Goal: Task Accomplishment & Management: Use online tool/utility

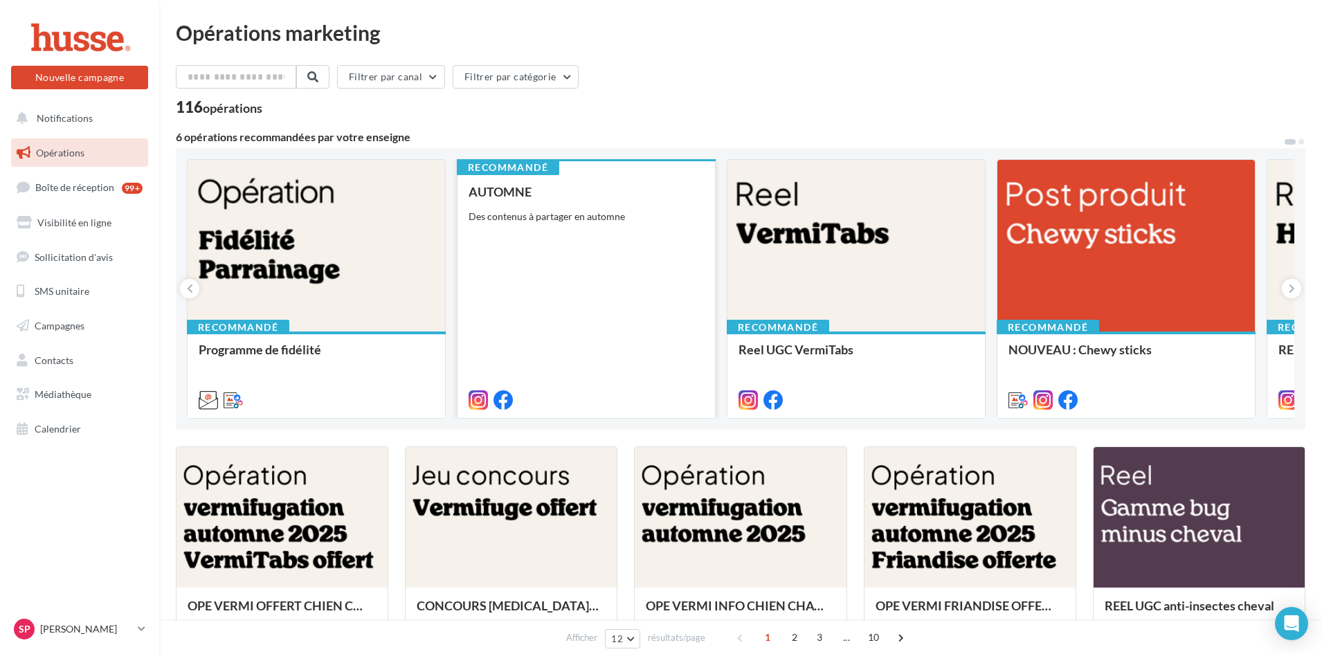
click at [548, 274] on div "AUTOMNE Des contenus à partager en automne" at bounding box center [586, 295] width 235 height 221
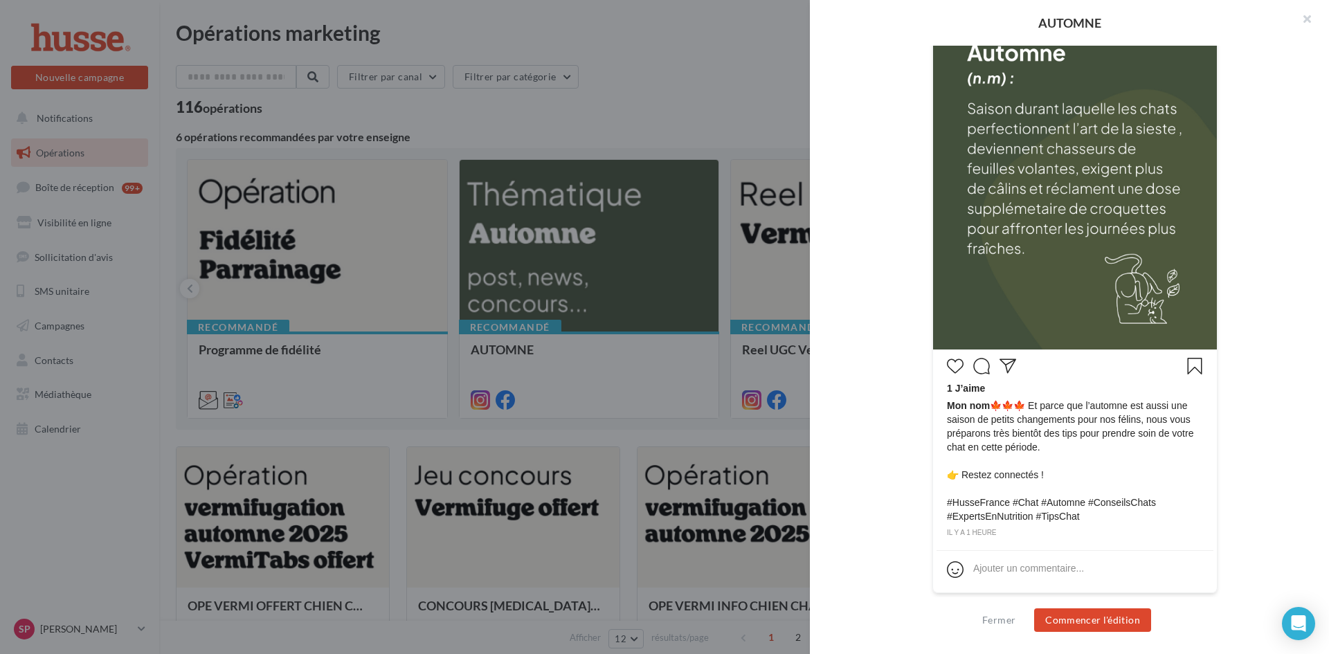
scroll to position [348, 0]
click at [1304, 17] on button "button" at bounding box center [1301, 21] width 55 height 42
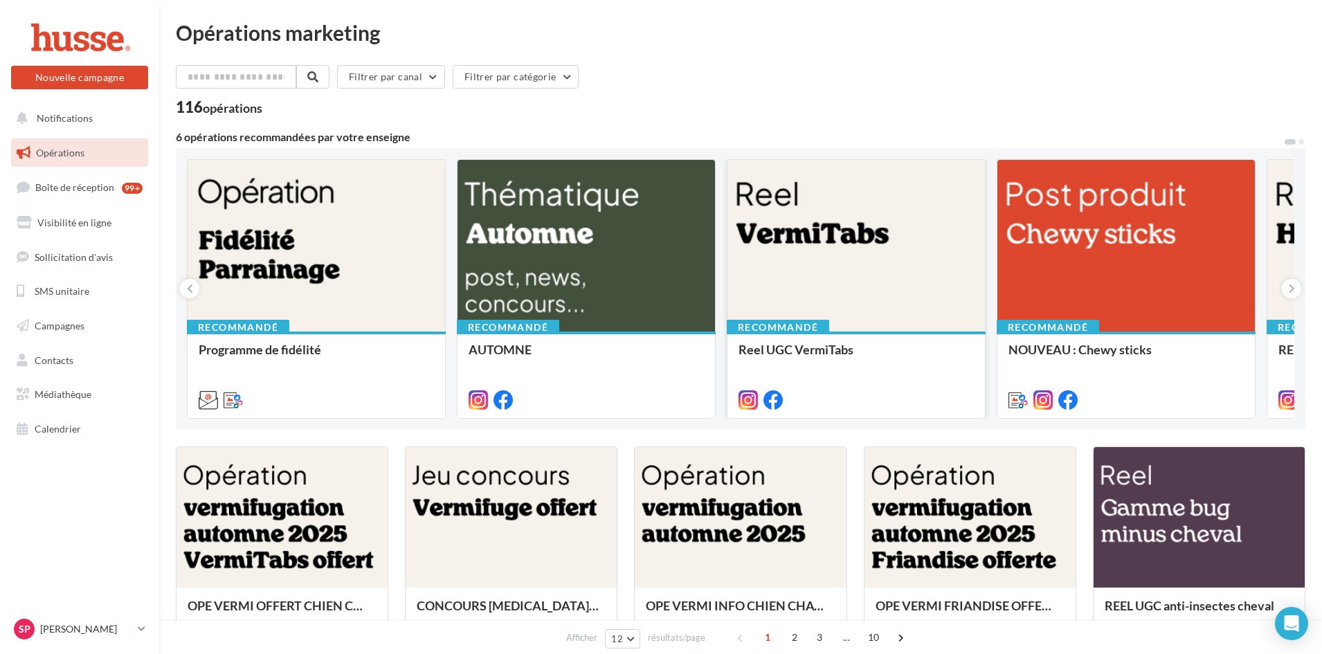
click at [779, 278] on div at bounding box center [856, 246] width 257 height 173
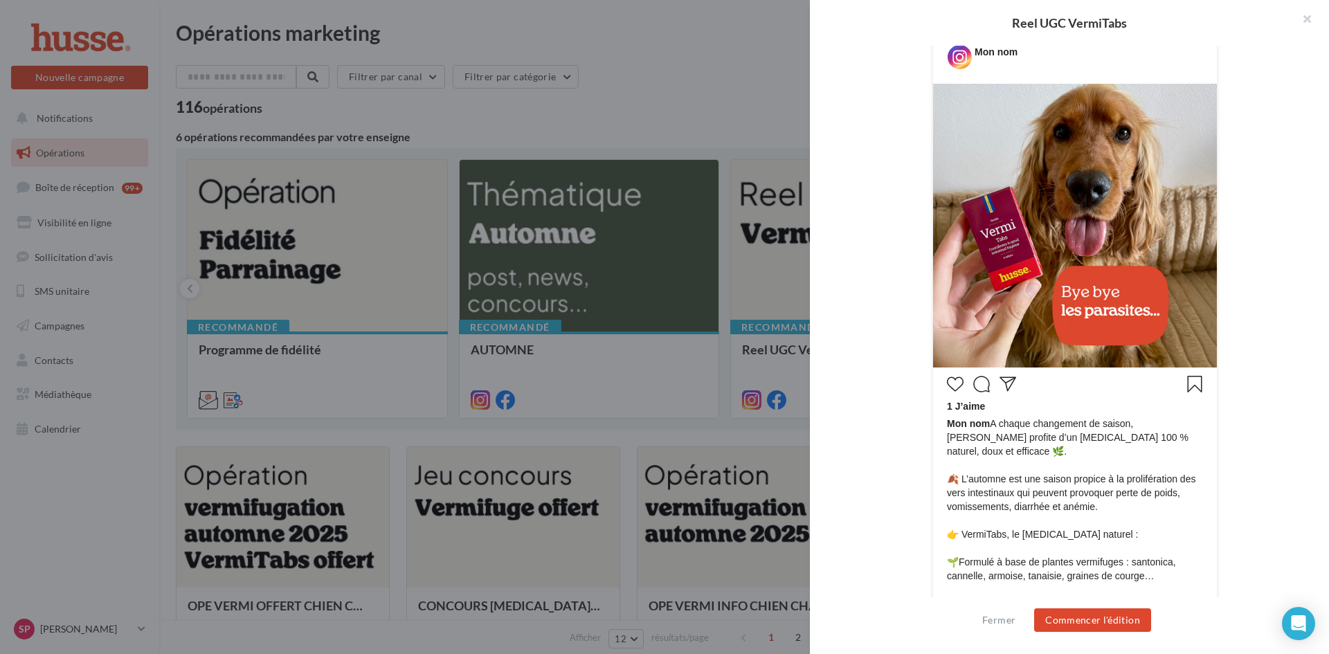
scroll to position [195, 0]
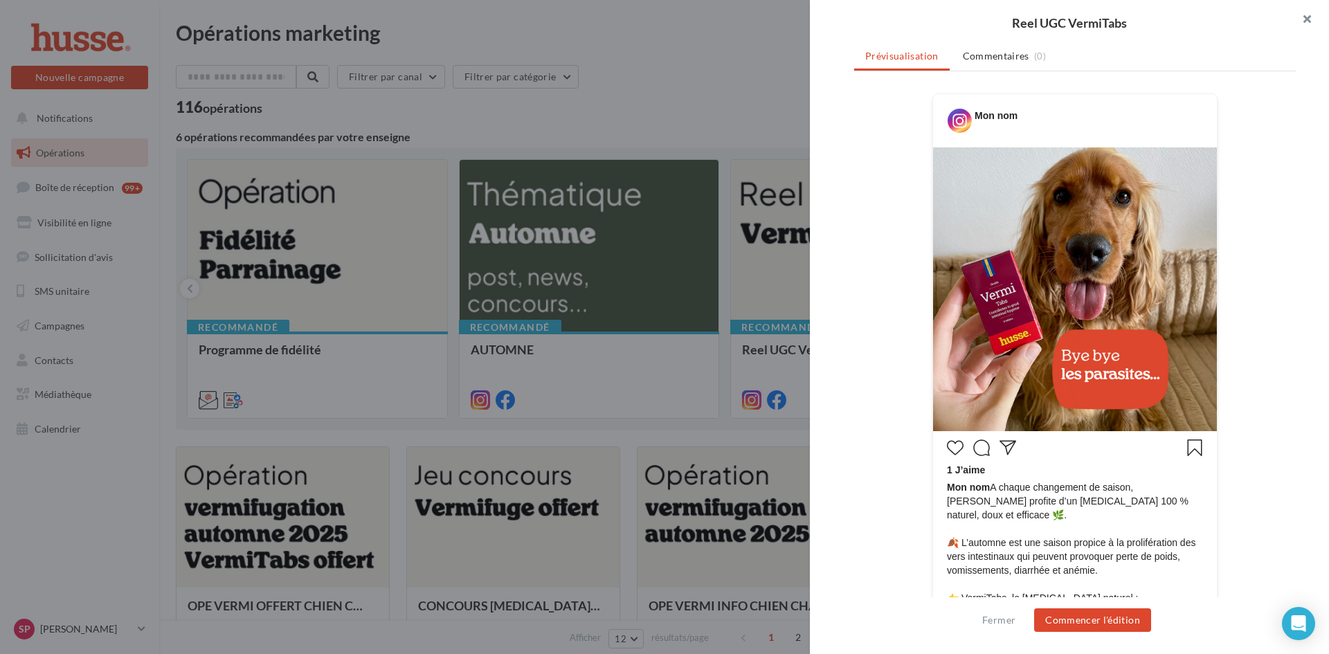
click at [1308, 16] on button "button" at bounding box center [1301, 21] width 55 height 42
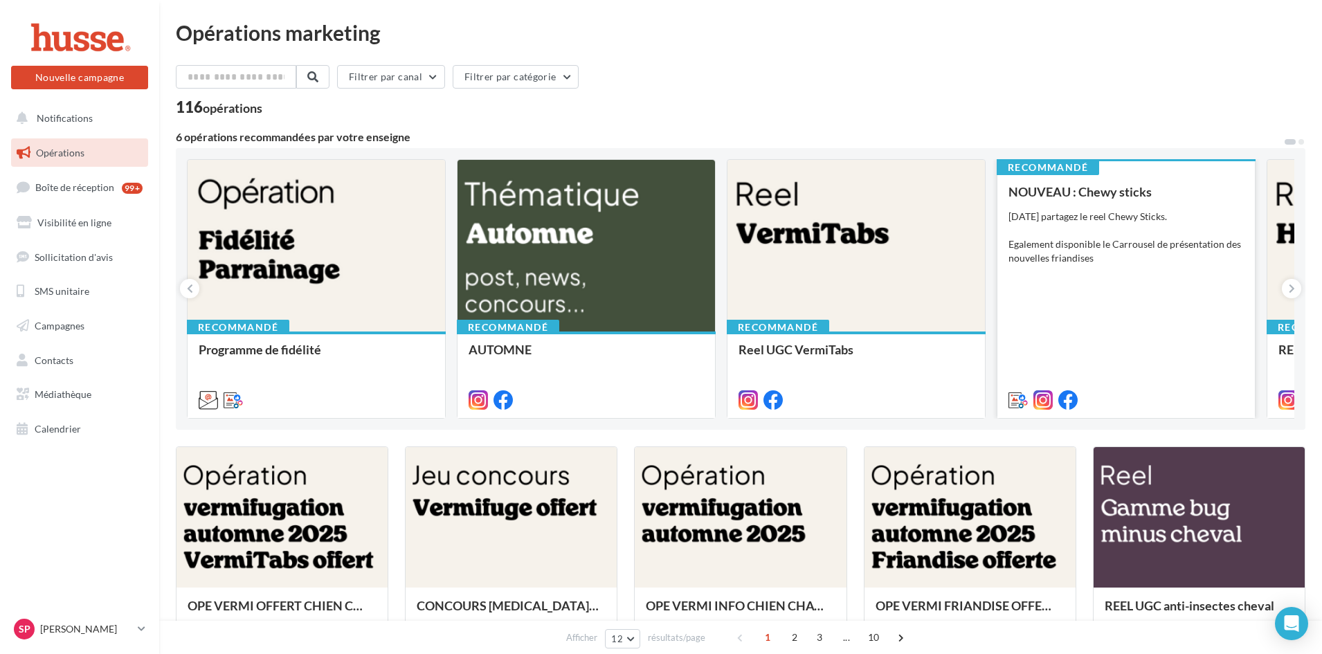
click at [1145, 268] on div "NOUVEAU : Chewy sticks Aujourd'hui partagez le reel Chewy Sticks. Egalement dis…" at bounding box center [1126, 295] width 235 height 221
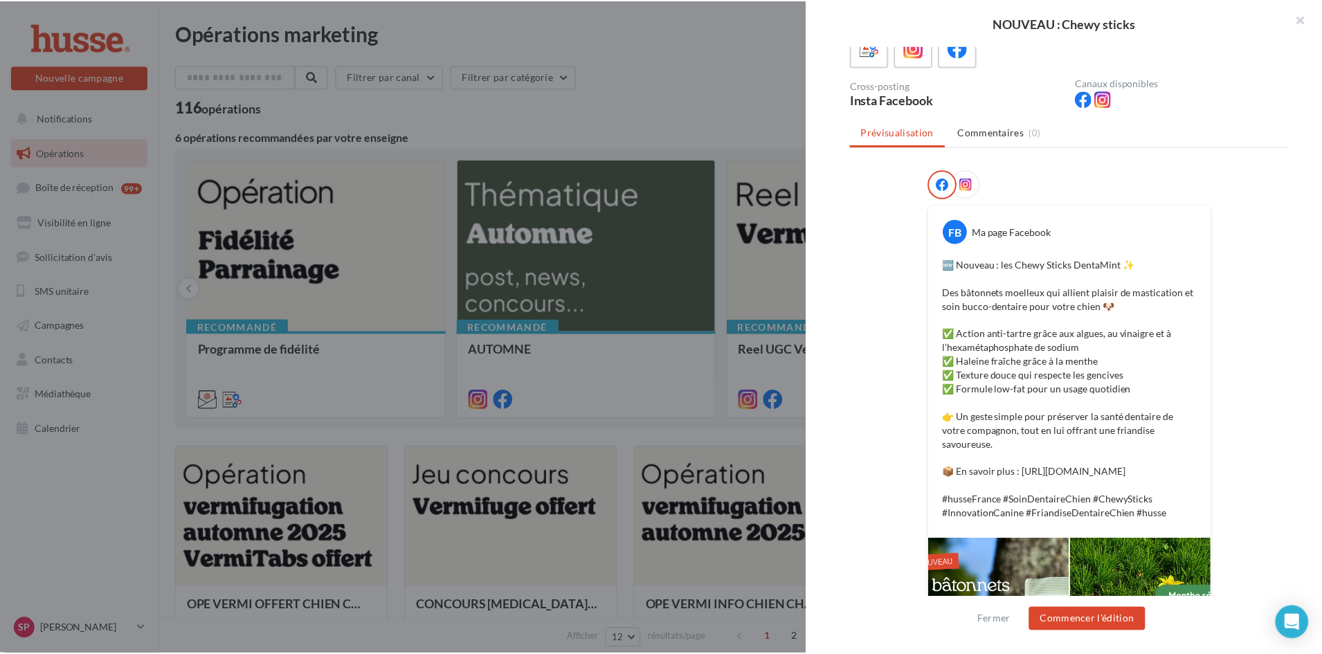
scroll to position [0, 0]
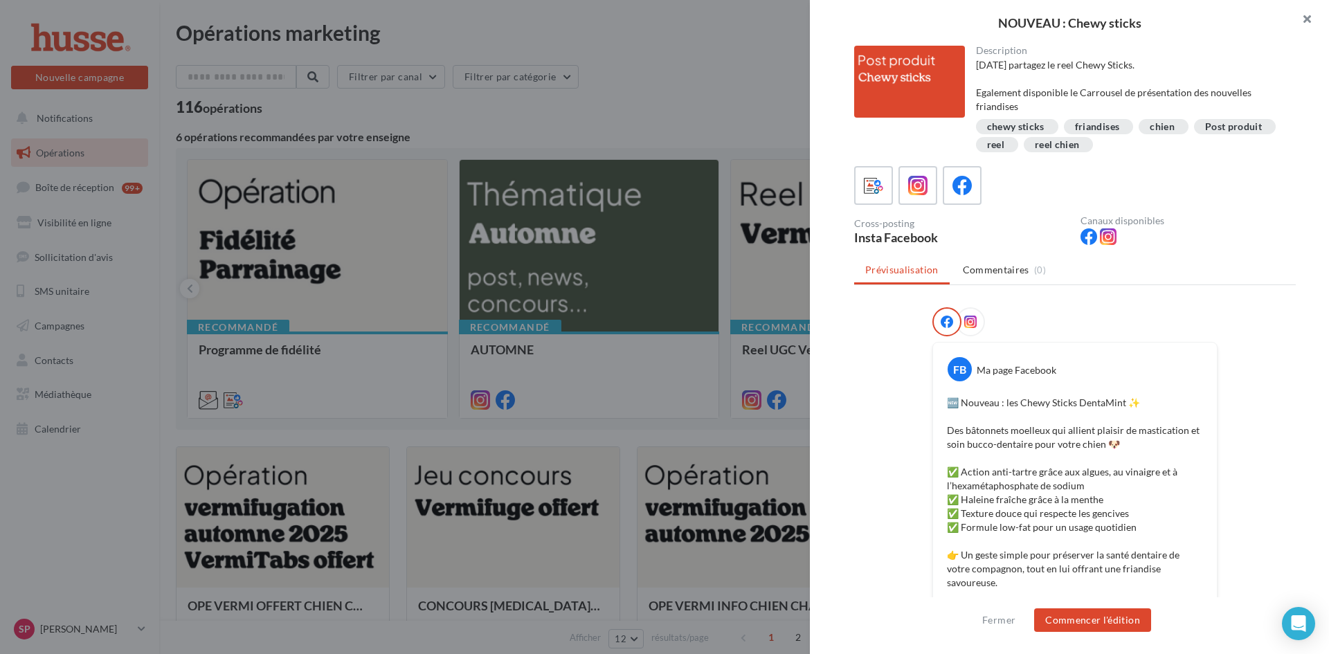
click at [1304, 21] on button "button" at bounding box center [1301, 21] width 55 height 42
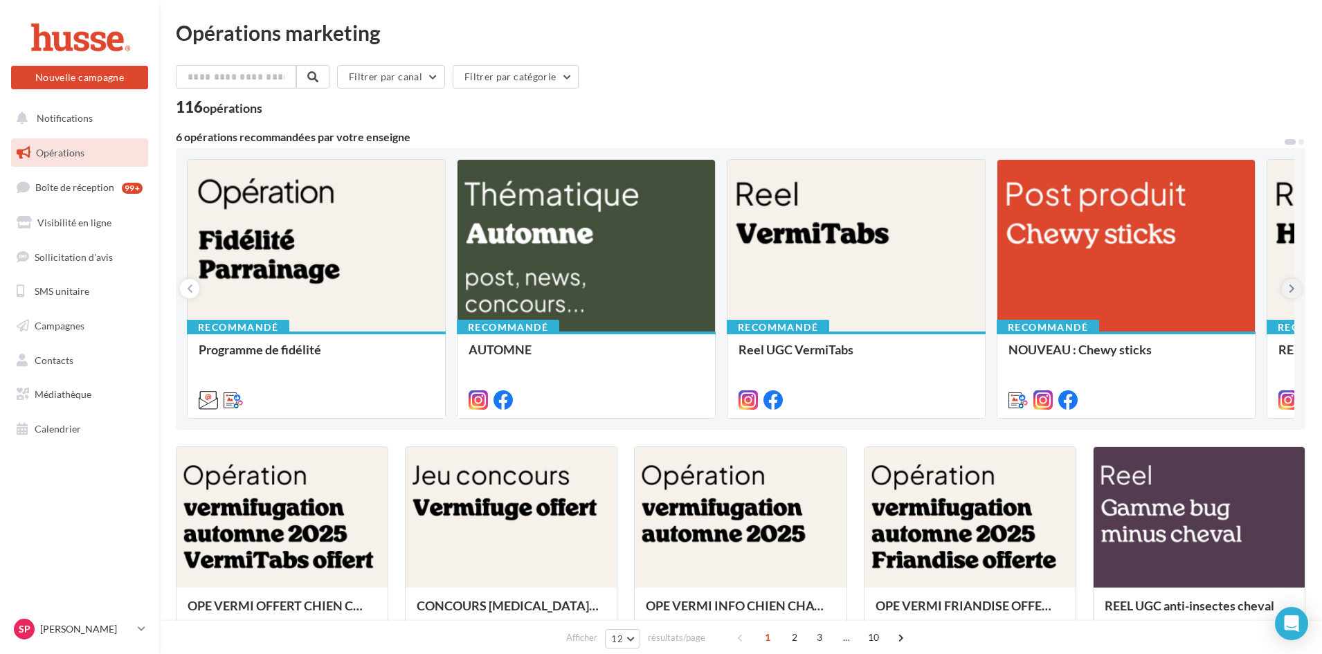
click at [1292, 287] on icon at bounding box center [1292, 289] width 6 height 14
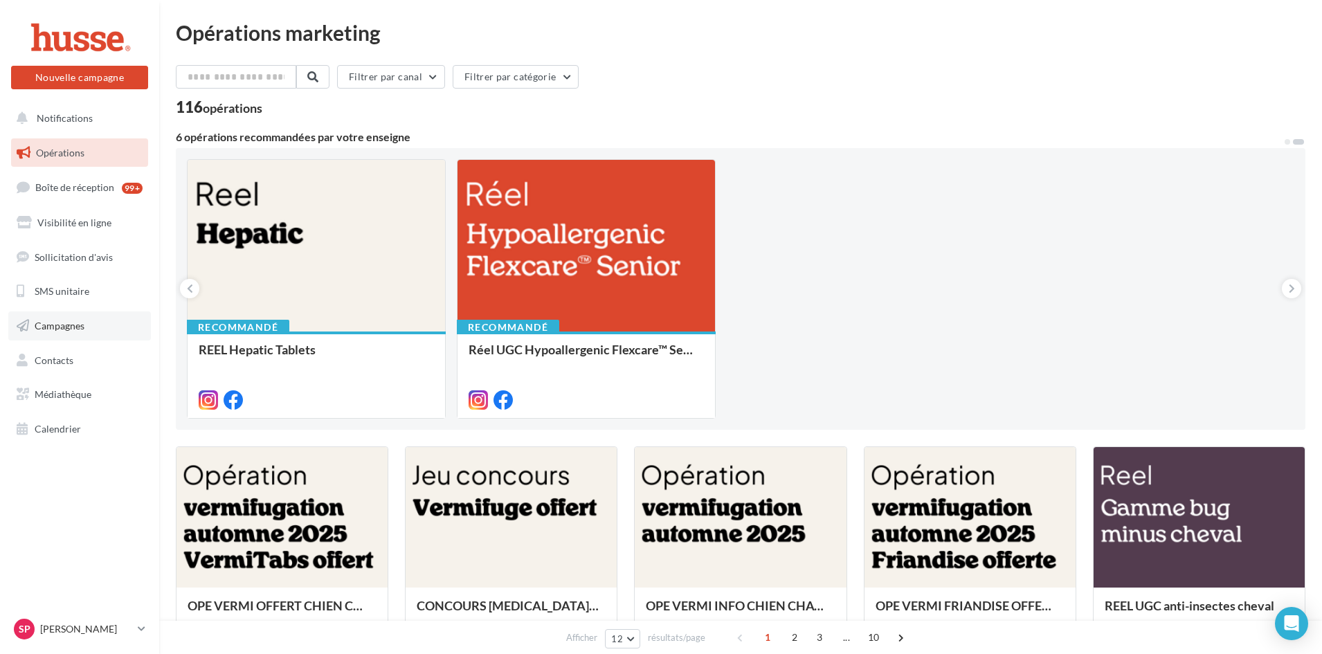
click at [57, 321] on span "Campagnes" at bounding box center [60, 326] width 50 height 12
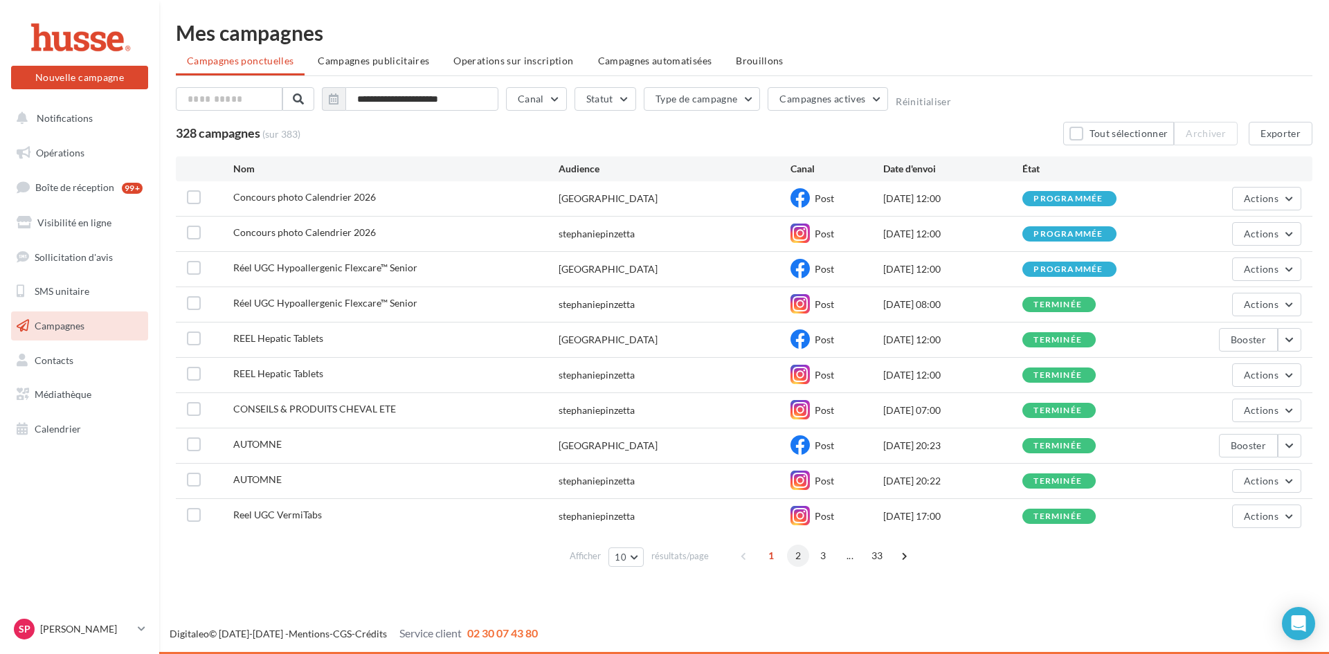
click at [790, 559] on span "2" at bounding box center [798, 556] width 22 height 22
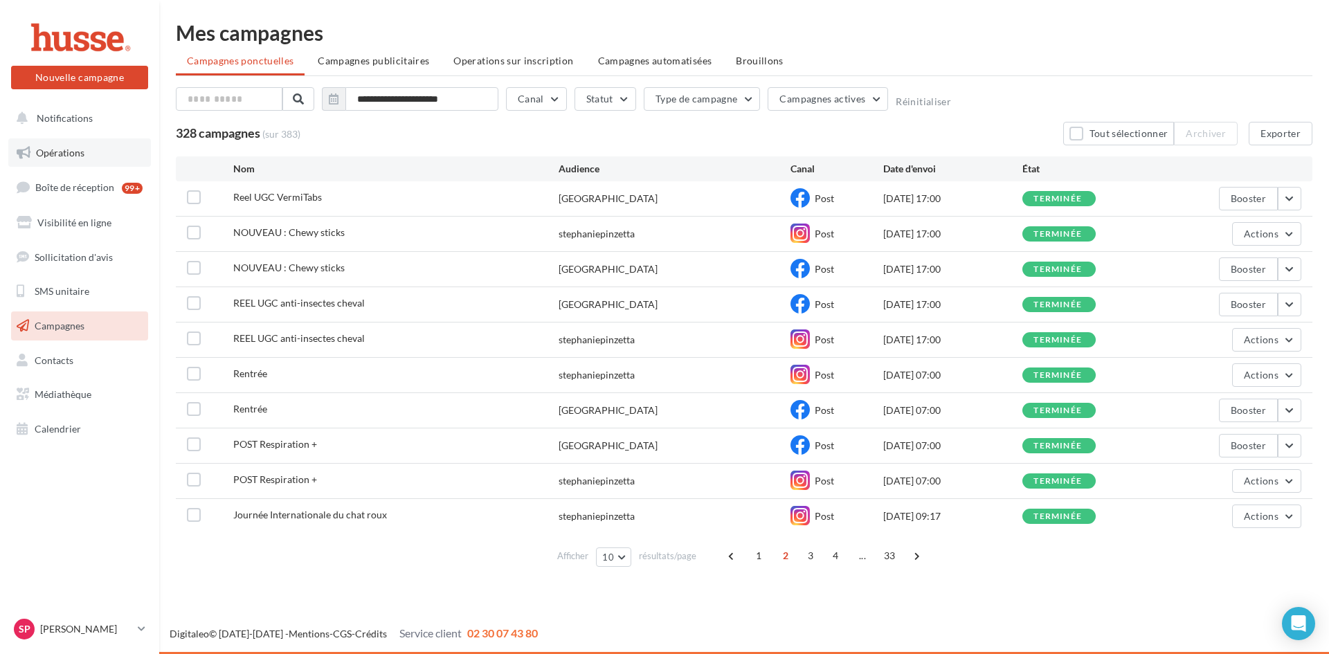
click at [48, 156] on span "Opérations" at bounding box center [60, 153] width 48 height 12
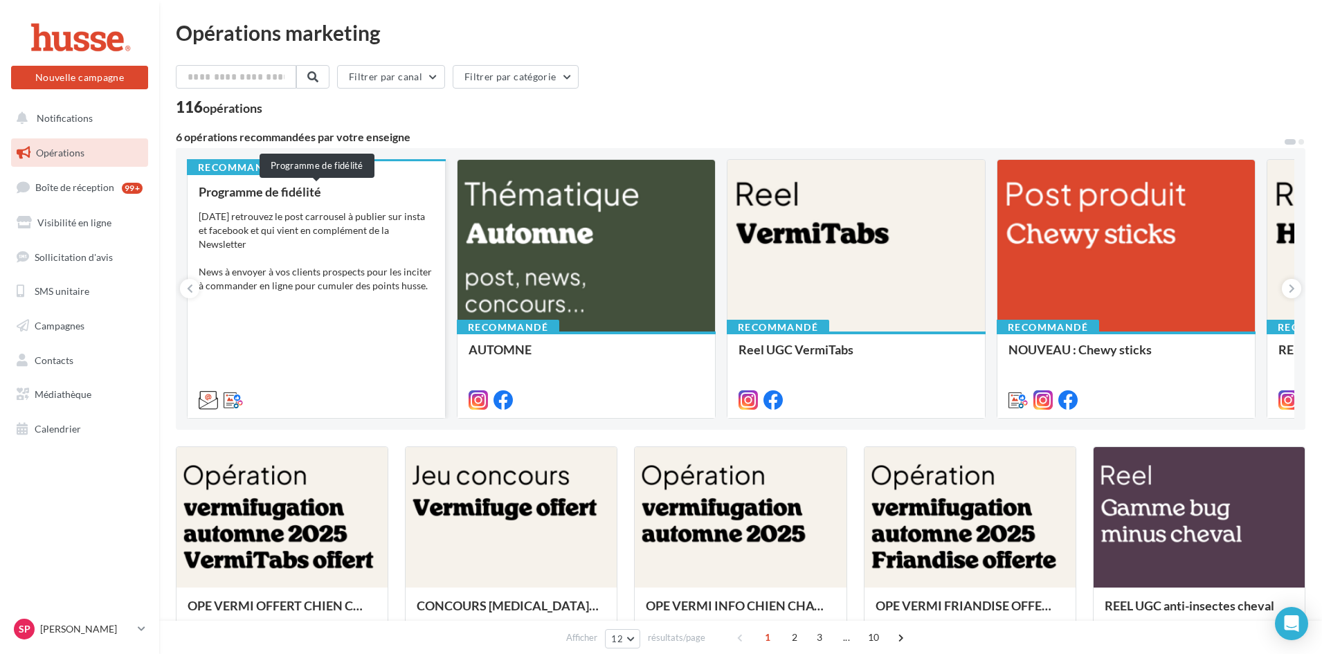
click at [388, 194] on div "Programme de fidélité" at bounding box center [316, 192] width 235 height 14
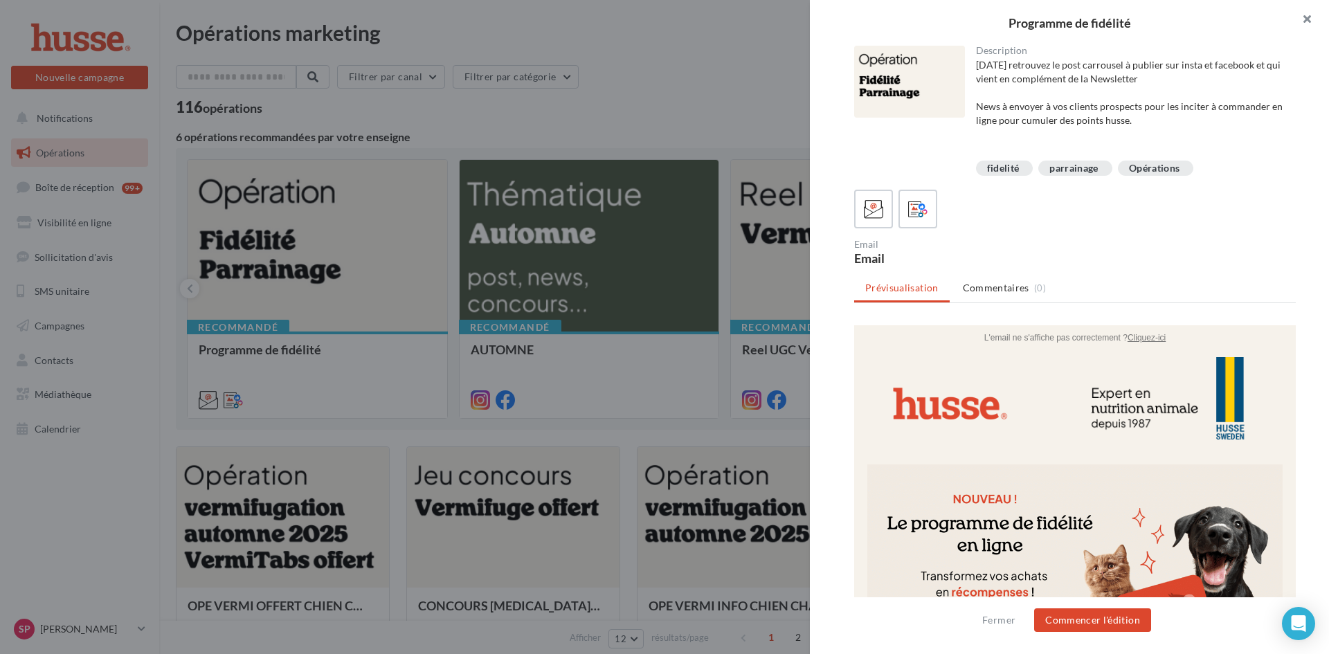
click at [1310, 14] on button "button" at bounding box center [1301, 21] width 55 height 42
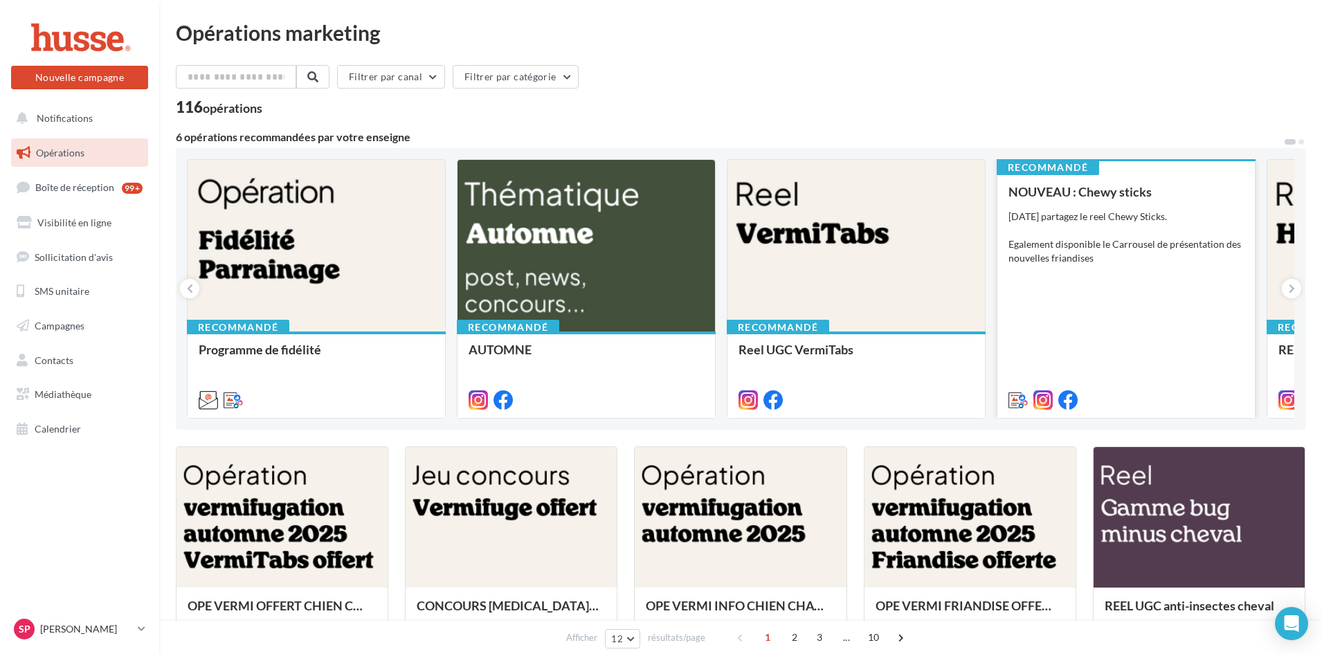
click at [1126, 290] on div "NOUVEAU : Chewy sticks Aujourd'hui partagez le reel Chewy Sticks. Egalement dis…" at bounding box center [1126, 295] width 235 height 221
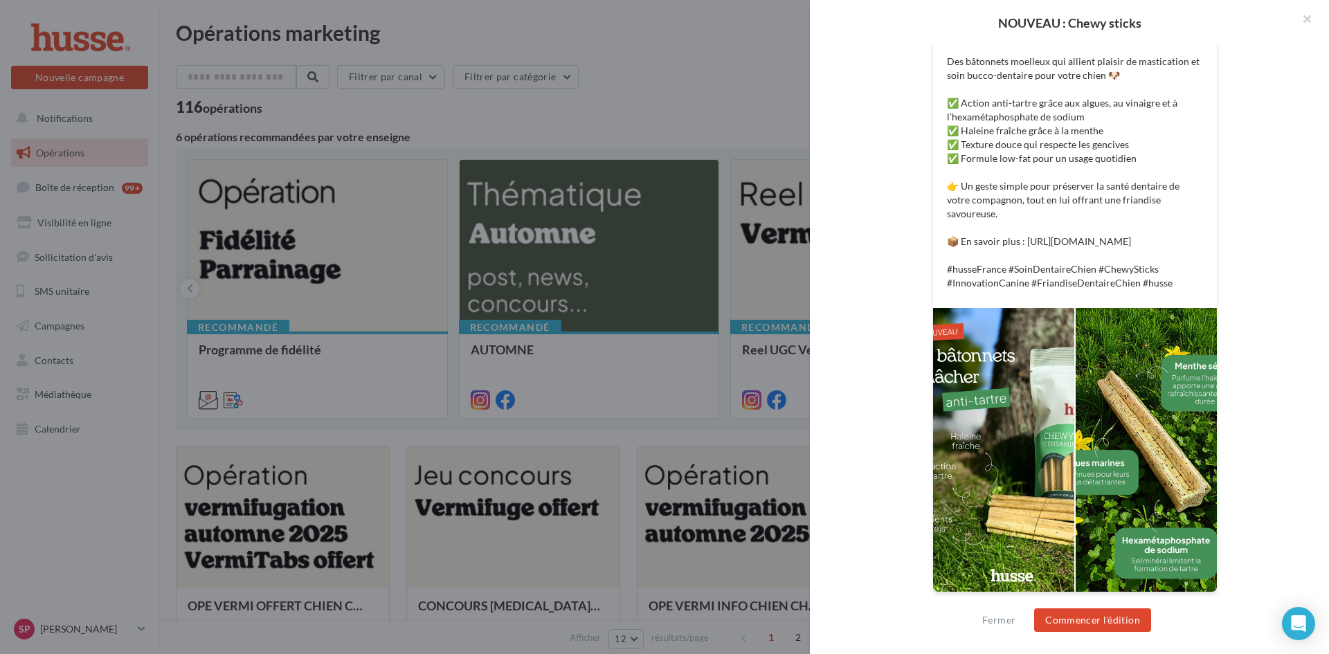
scroll to position [370, 0]
click at [1305, 19] on button "button" at bounding box center [1301, 21] width 55 height 42
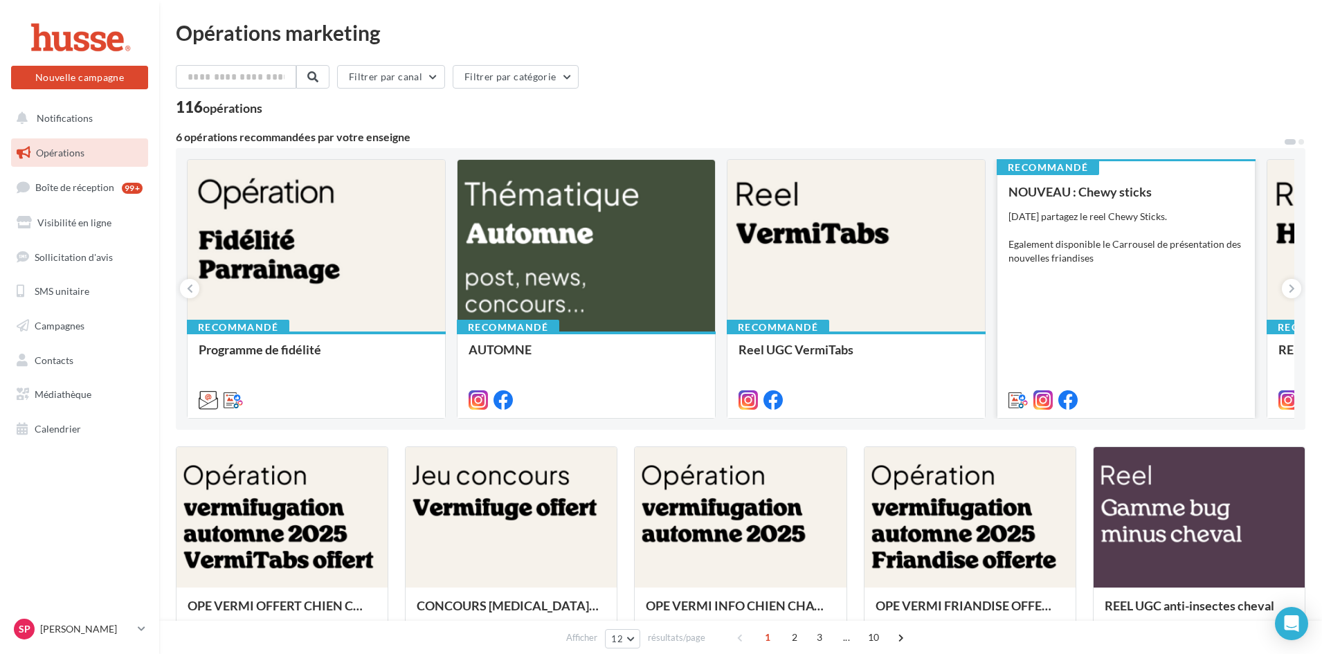
click at [1107, 289] on div "NOUVEAU : Chewy sticks Aujourd'hui partagez le reel Chewy Sticks. Egalement dis…" at bounding box center [1126, 295] width 235 height 221
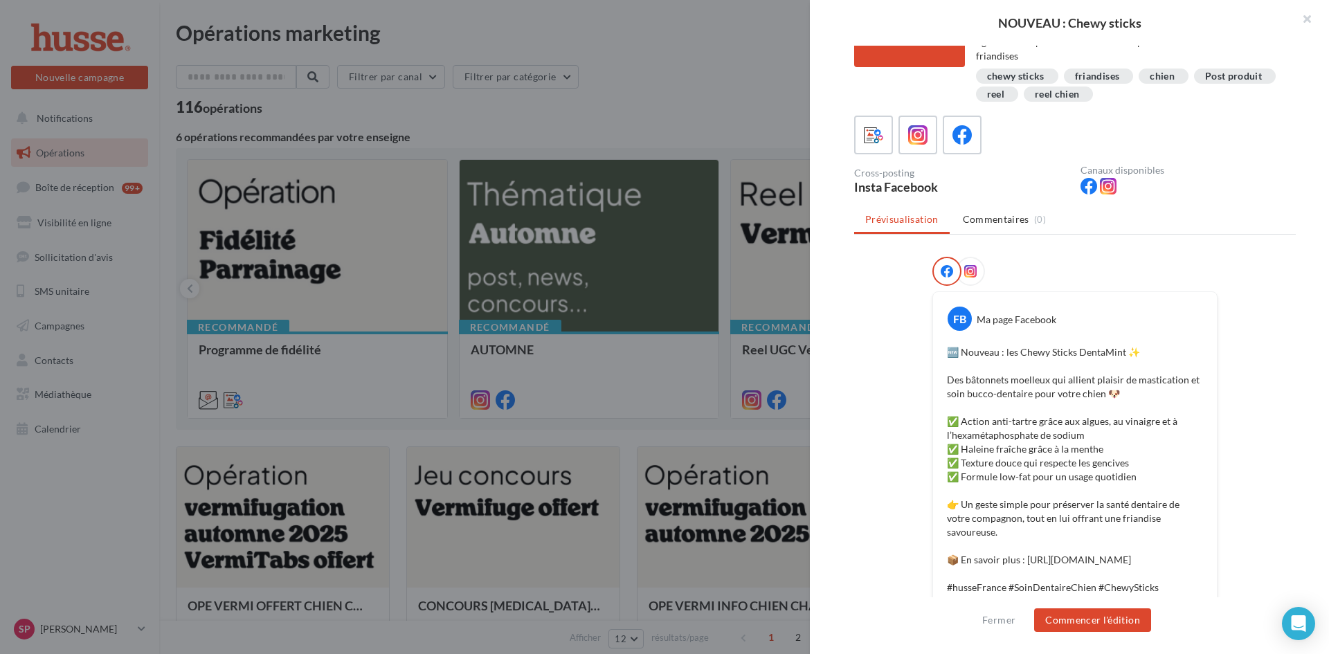
scroll to position [0, 0]
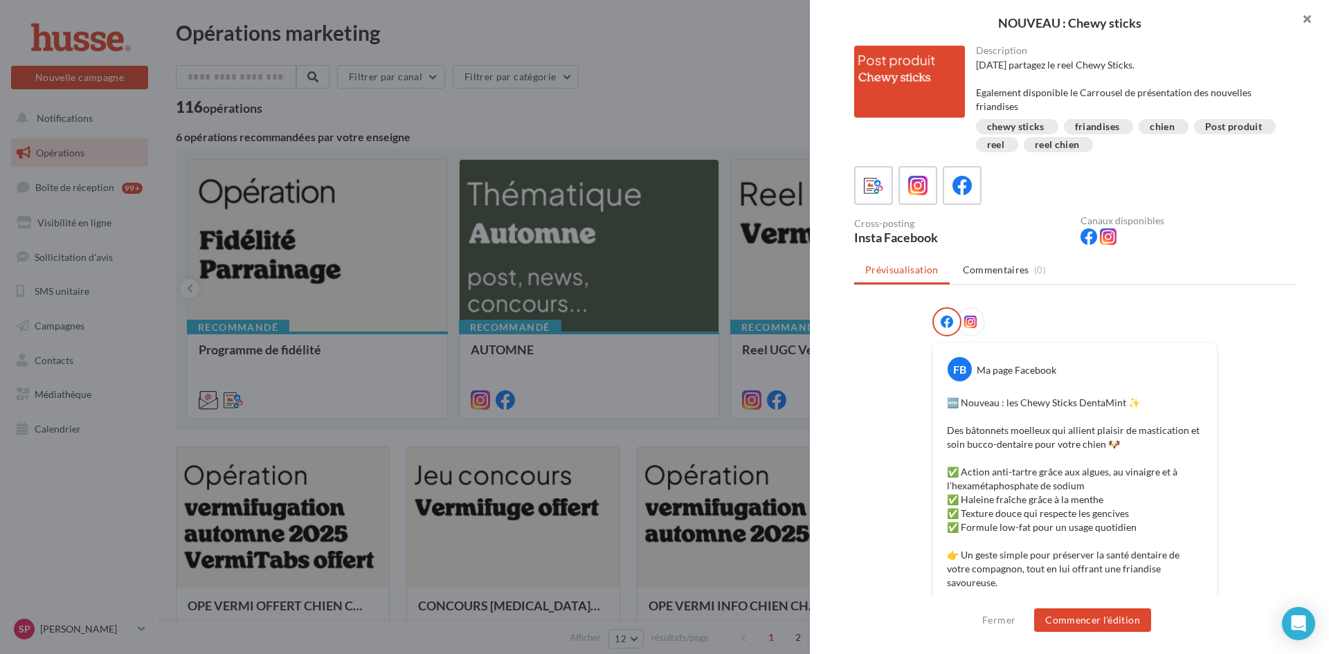
click at [1308, 18] on button "button" at bounding box center [1301, 21] width 55 height 42
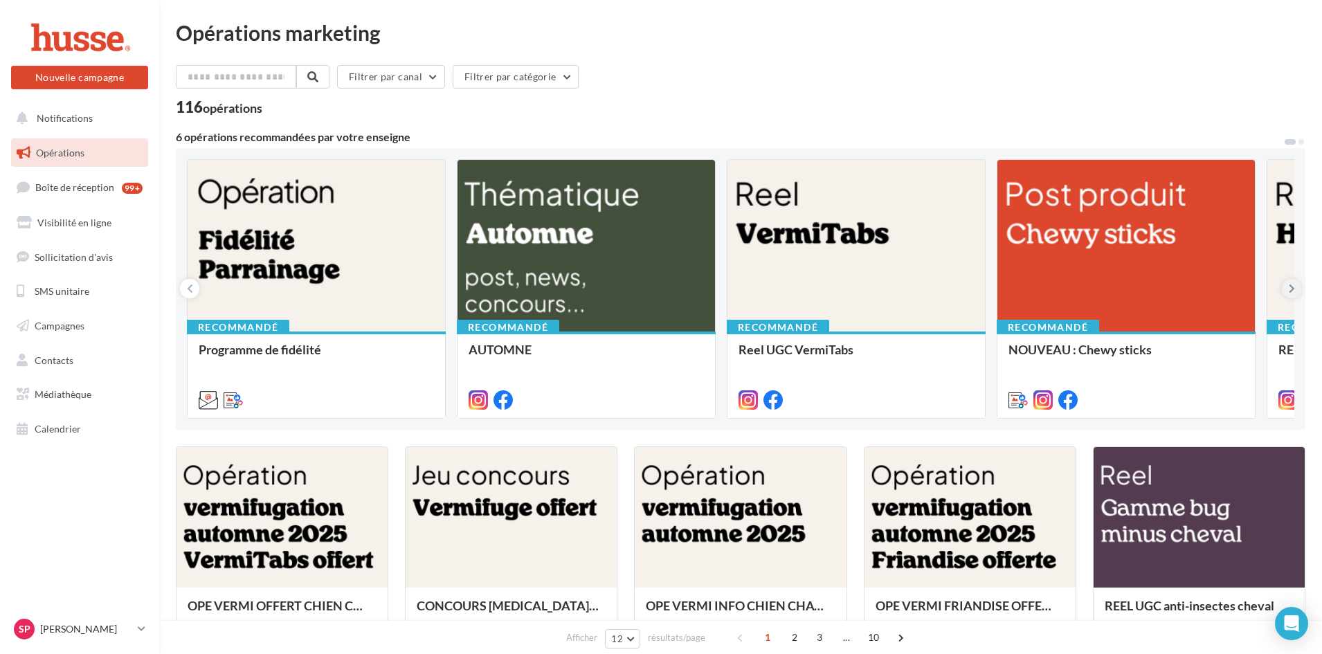
click at [1291, 291] on icon at bounding box center [1292, 289] width 6 height 14
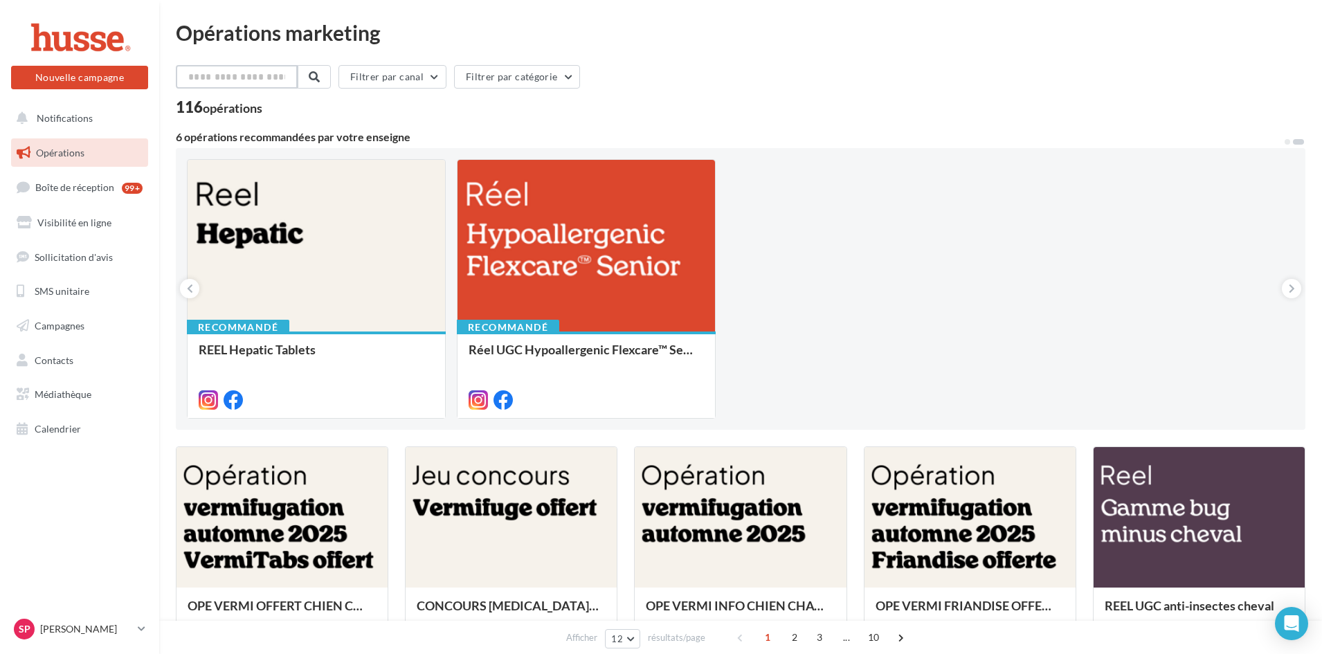
click at [252, 81] on input "text" at bounding box center [237, 77] width 122 height 24
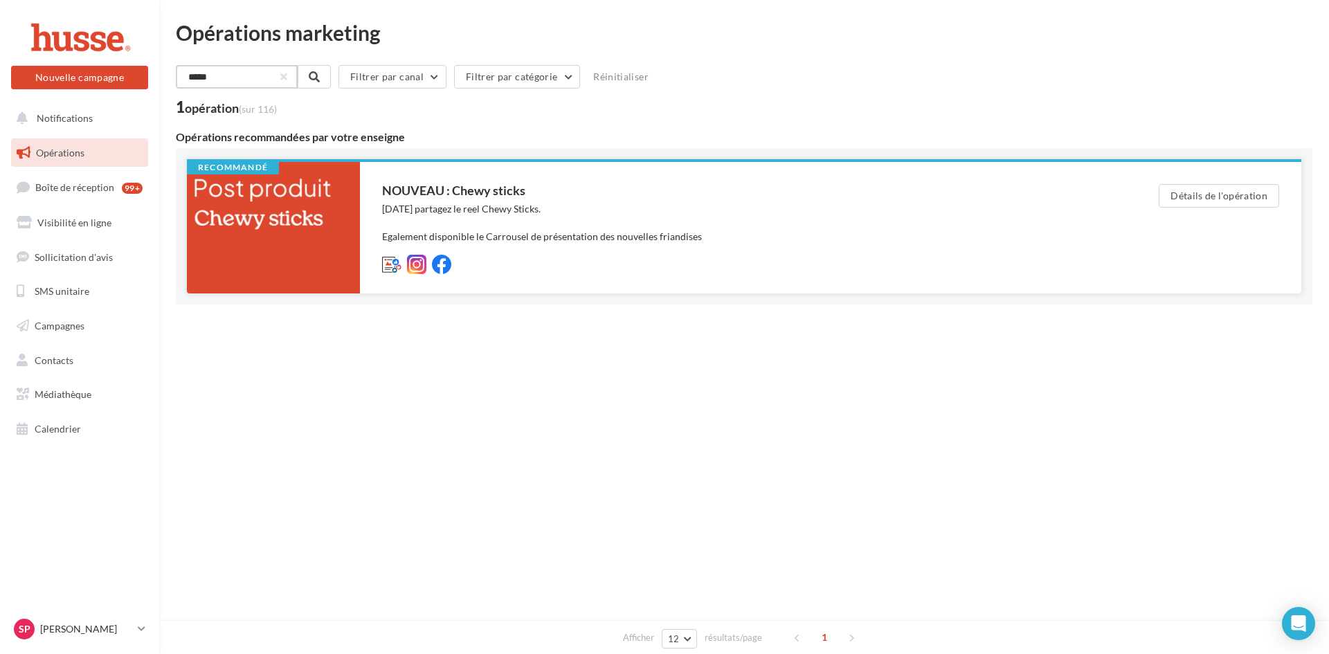
type input "*****"
click at [294, 246] on div at bounding box center [273, 228] width 173 height 132
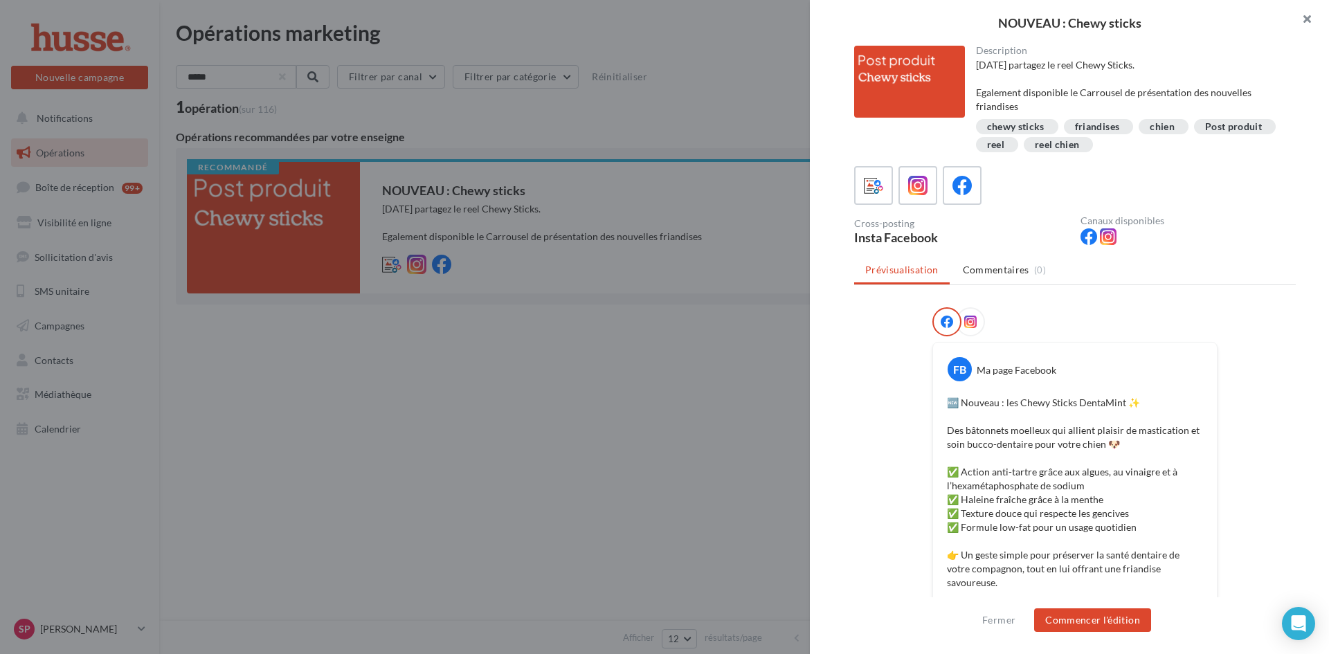
click at [1308, 17] on button "button" at bounding box center [1301, 21] width 55 height 42
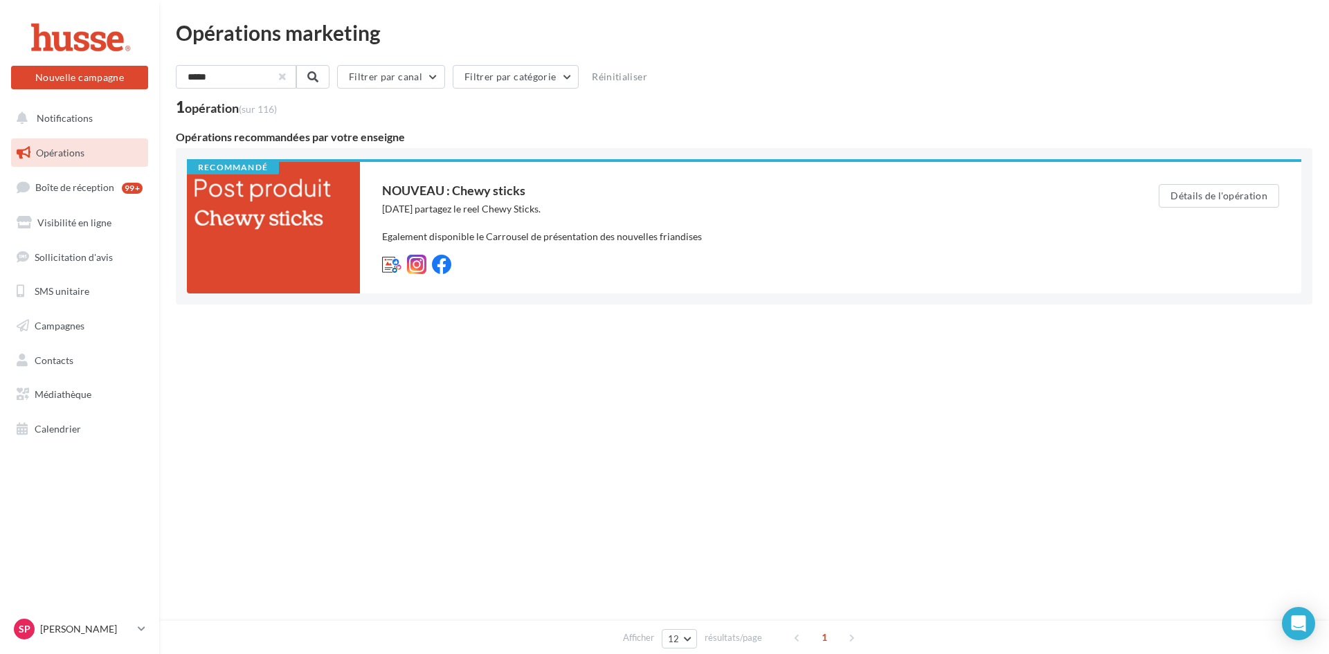
click at [285, 75] on button "button" at bounding box center [283, 77] width 6 height 6
